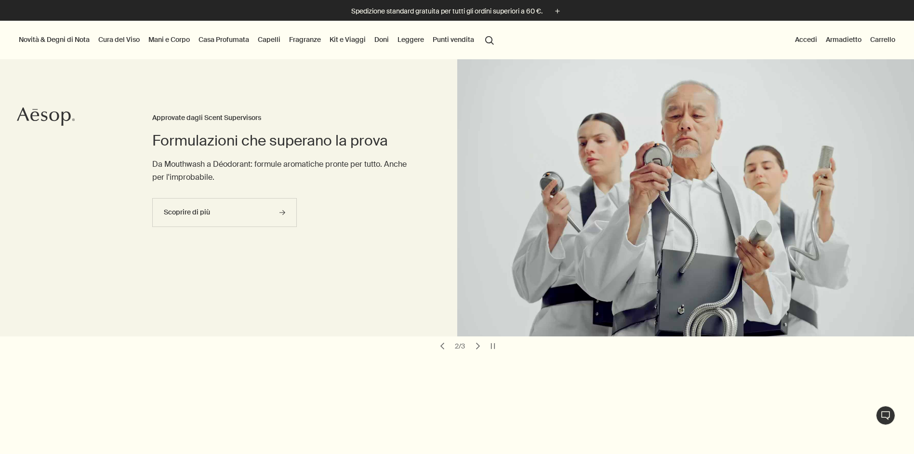
click at [230, 39] on link "Casa Profumata" at bounding box center [224, 39] width 54 height 13
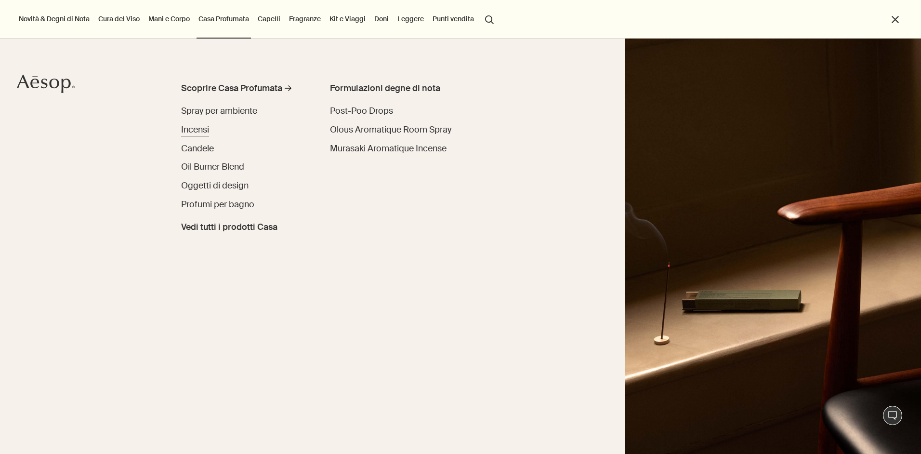
click at [205, 128] on span "Incensi" at bounding box center [195, 130] width 28 height 12
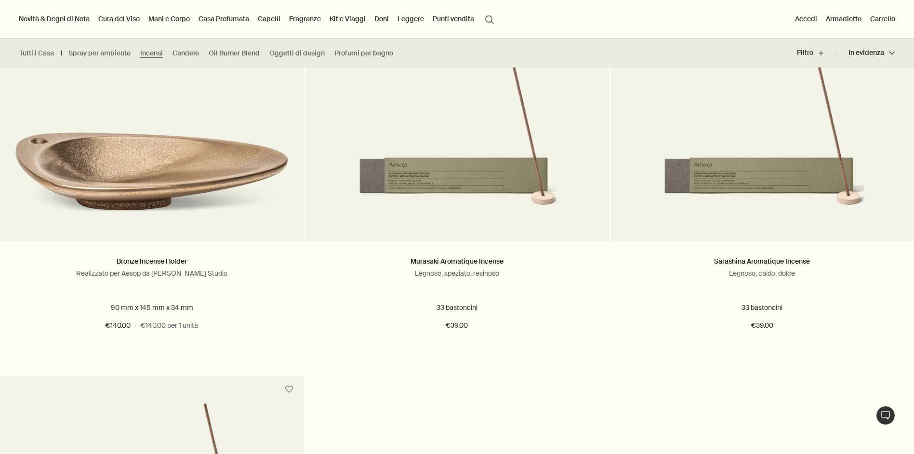
scroll to position [282, 0]
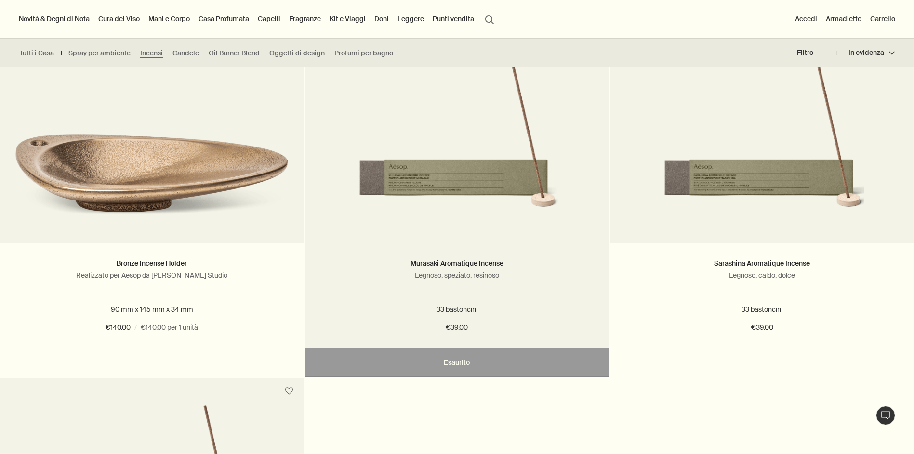
click at [415, 122] on img at bounding box center [457, 140] width 204 height 178
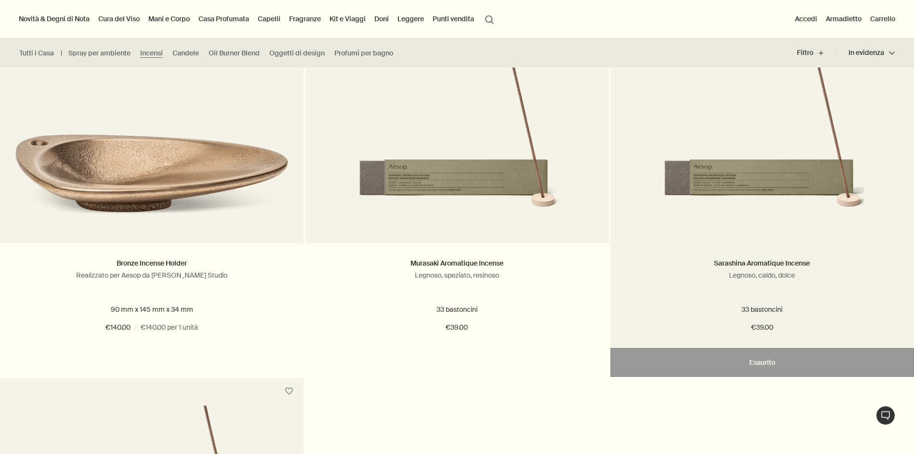
click at [687, 160] on img at bounding box center [762, 140] width 204 height 178
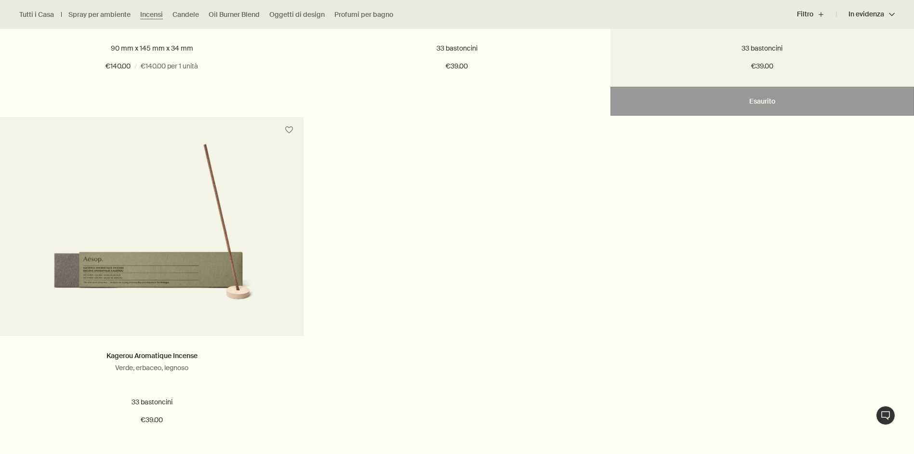
scroll to position [579, 0]
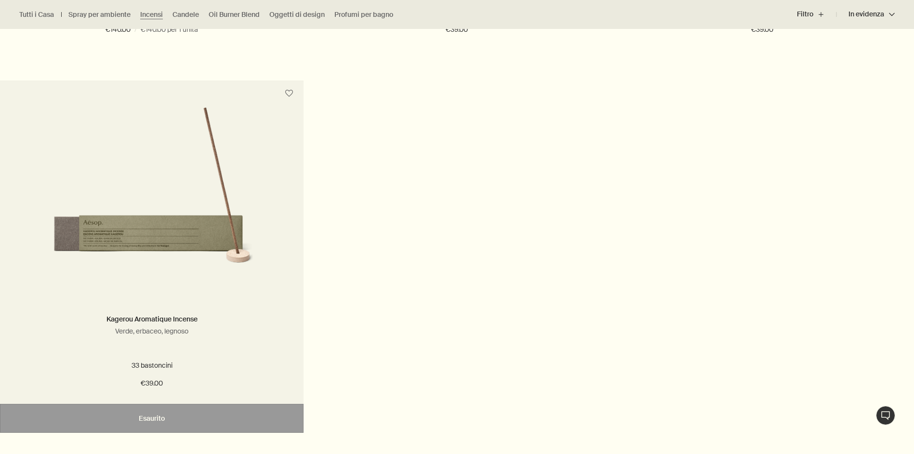
click at [98, 178] on img at bounding box center [152, 195] width 204 height 178
